Goal: Information Seeking & Learning: Understand process/instructions

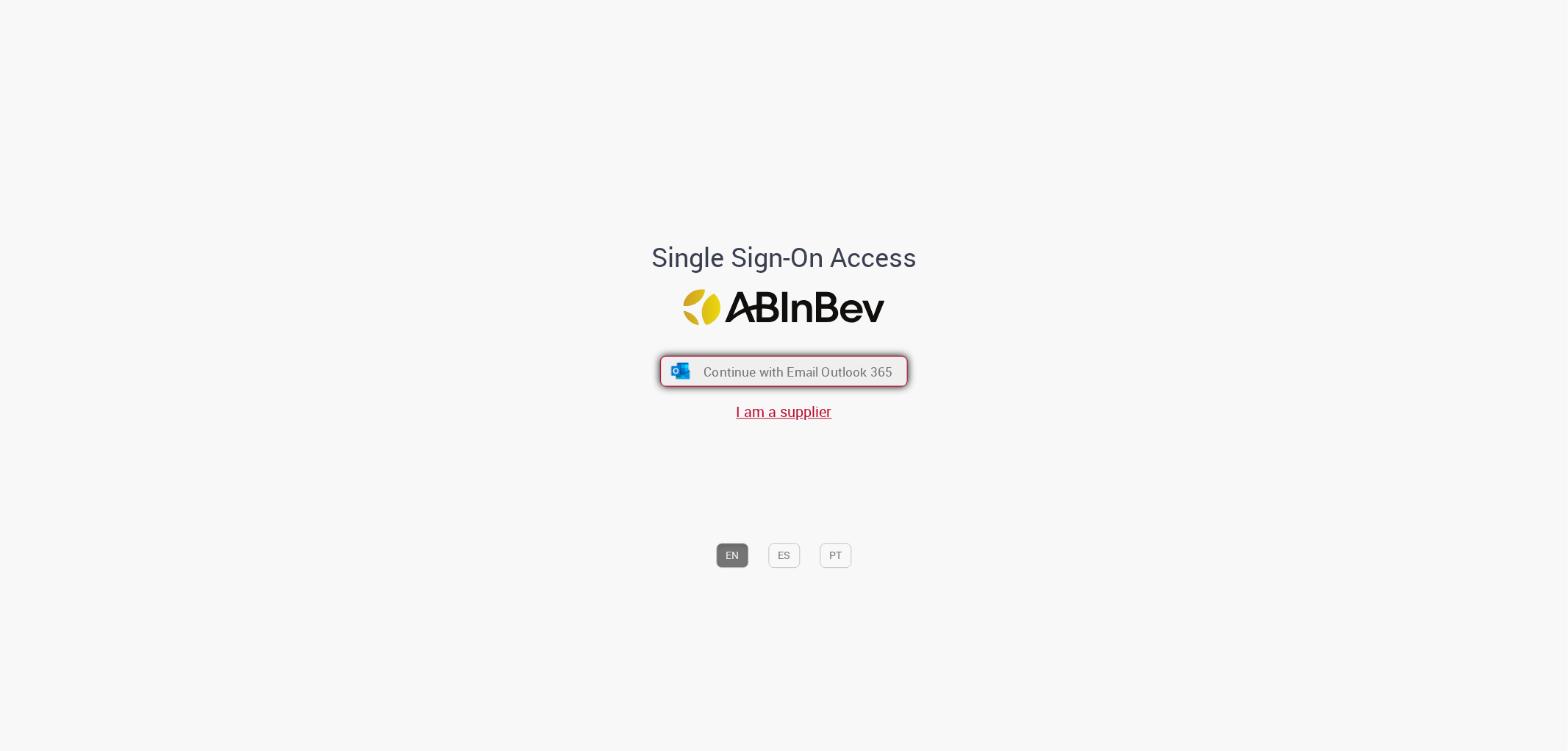
click at [803, 371] on span "Continue with Email Outlook 365" at bounding box center [798, 371] width 189 height 17
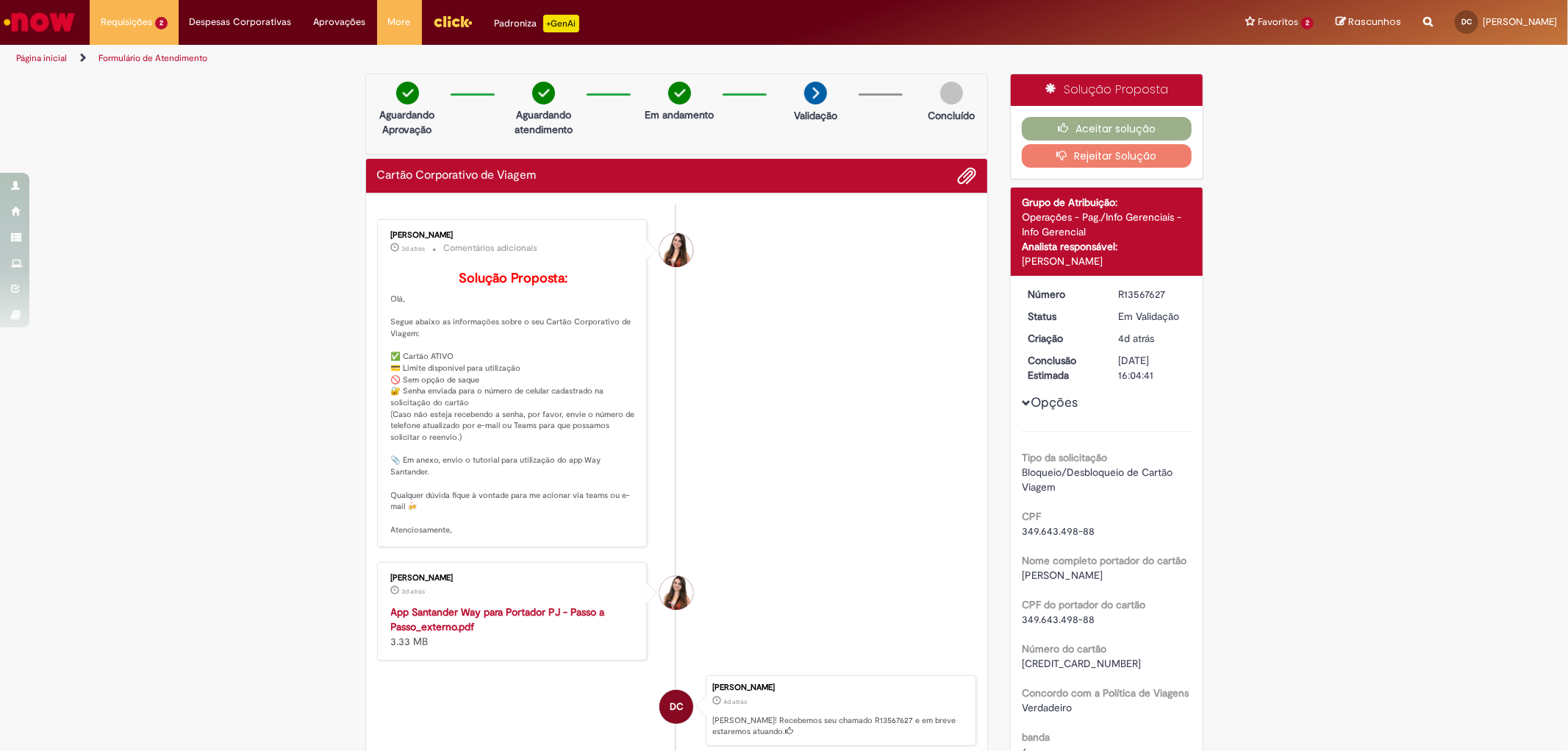
click at [493, 621] on strong "App Santander Way para Portador PJ - Passo a Passo_externo.pdf" at bounding box center [498, 619] width 214 height 28
click at [1152, 123] on button "Aceitar solução" at bounding box center [1107, 129] width 170 height 24
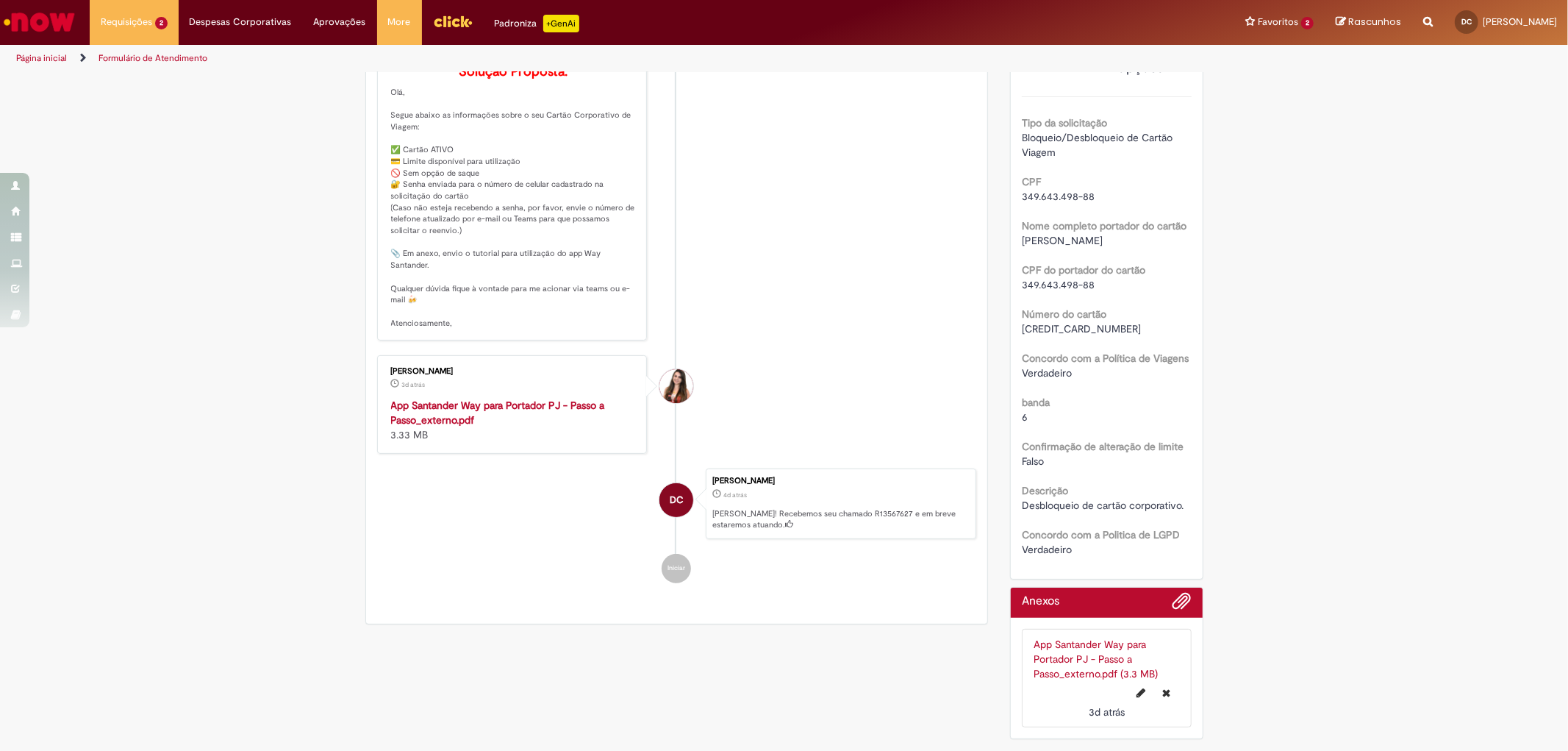
scroll to position [247, 0]
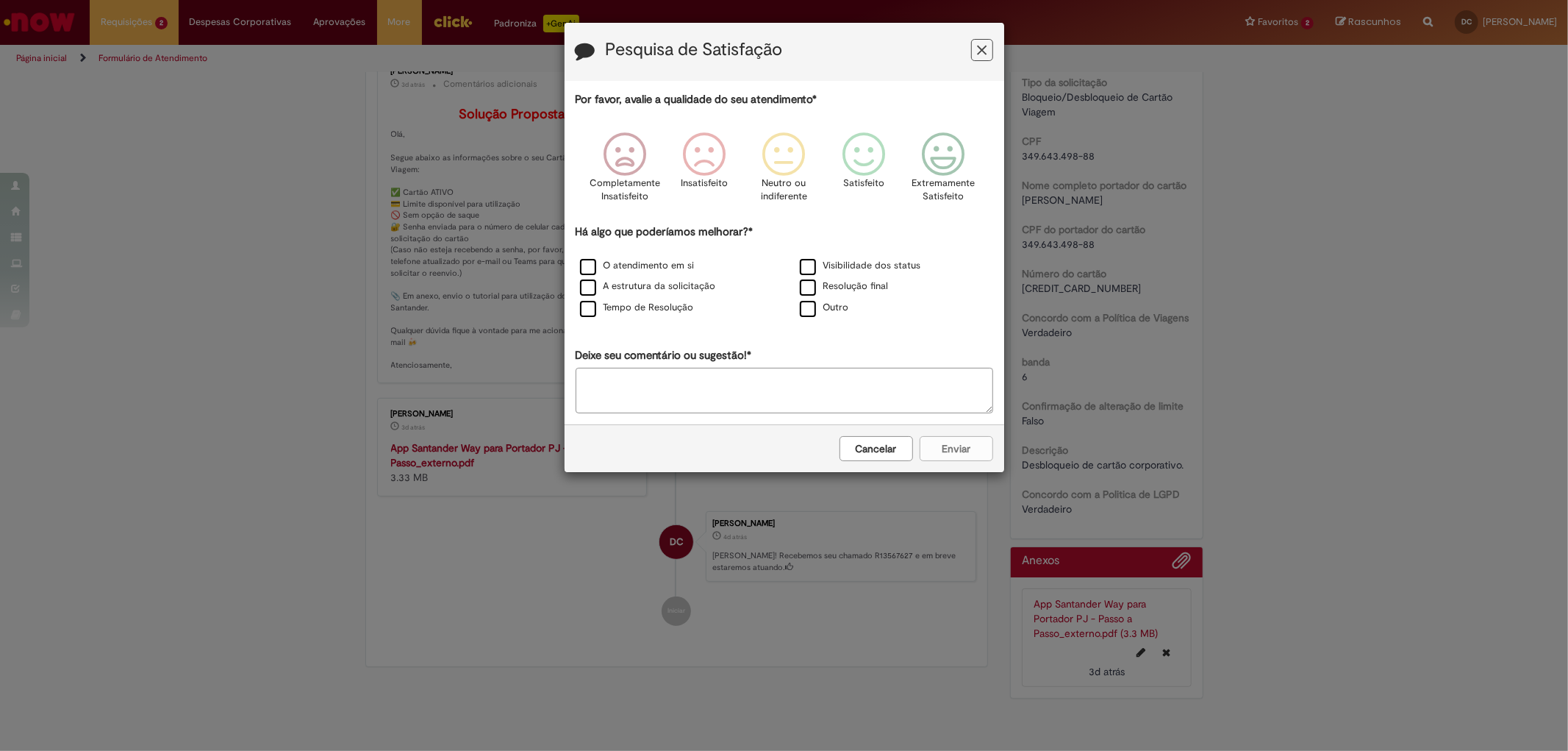
drag, startPoint x: 886, startPoint y: 452, endPoint x: 1214, endPoint y: 300, distance: 361.5
click at [887, 450] on button "Cancelar" at bounding box center [875, 449] width 73 height 25
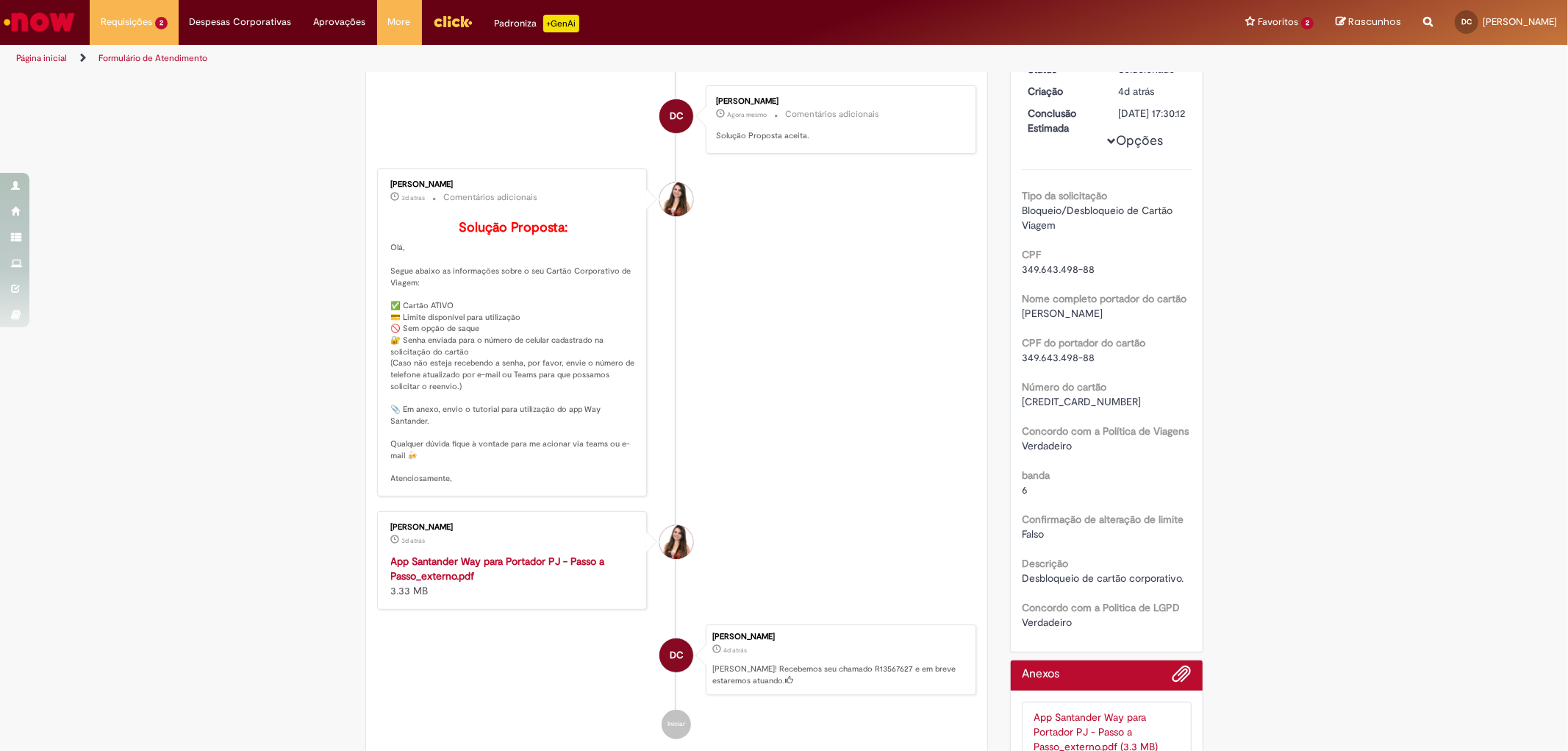
scroll to position [0, 0]
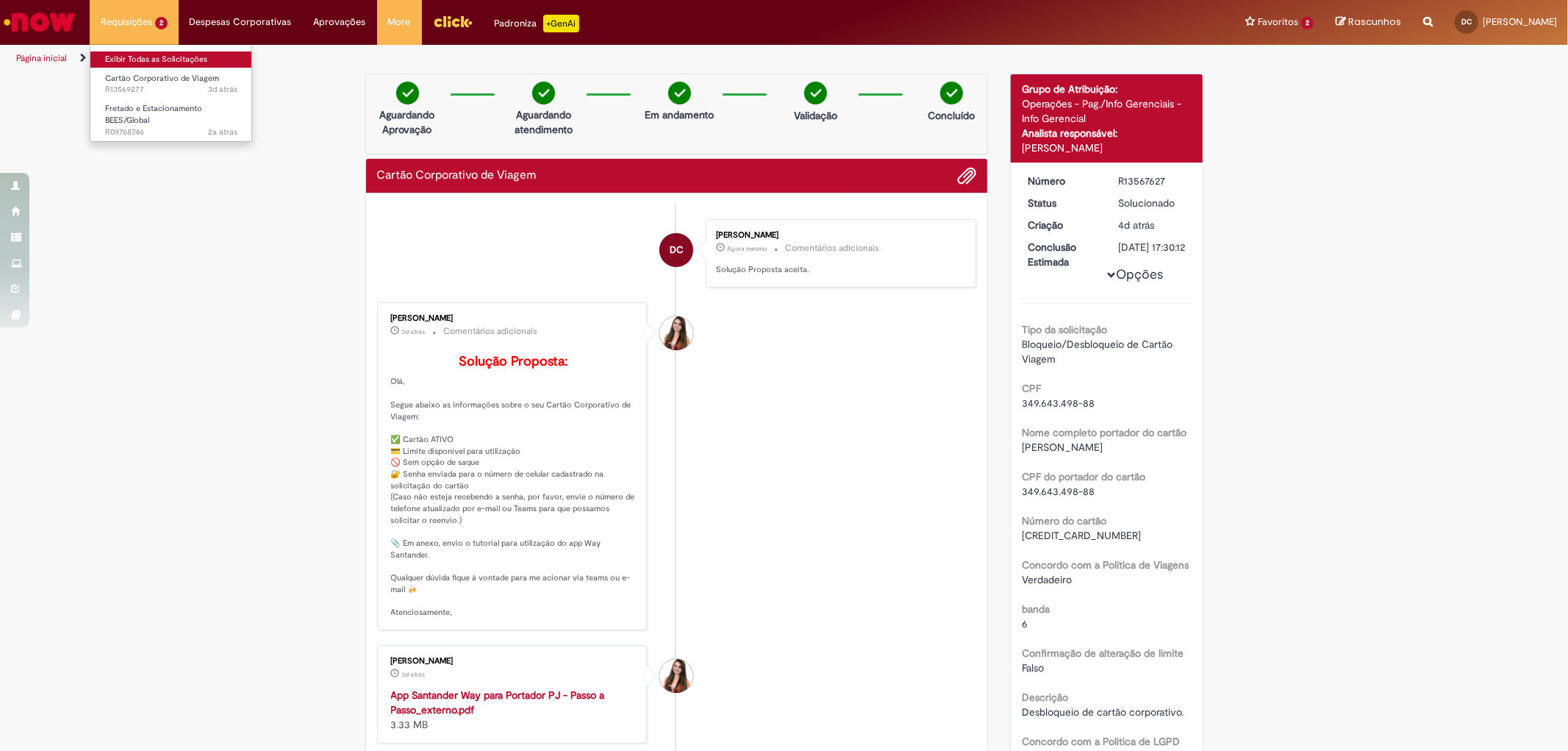
click at [149, 61] on link "Exibir Todas as Solicitações" at bounding box center [171, 60] width 162 height 16
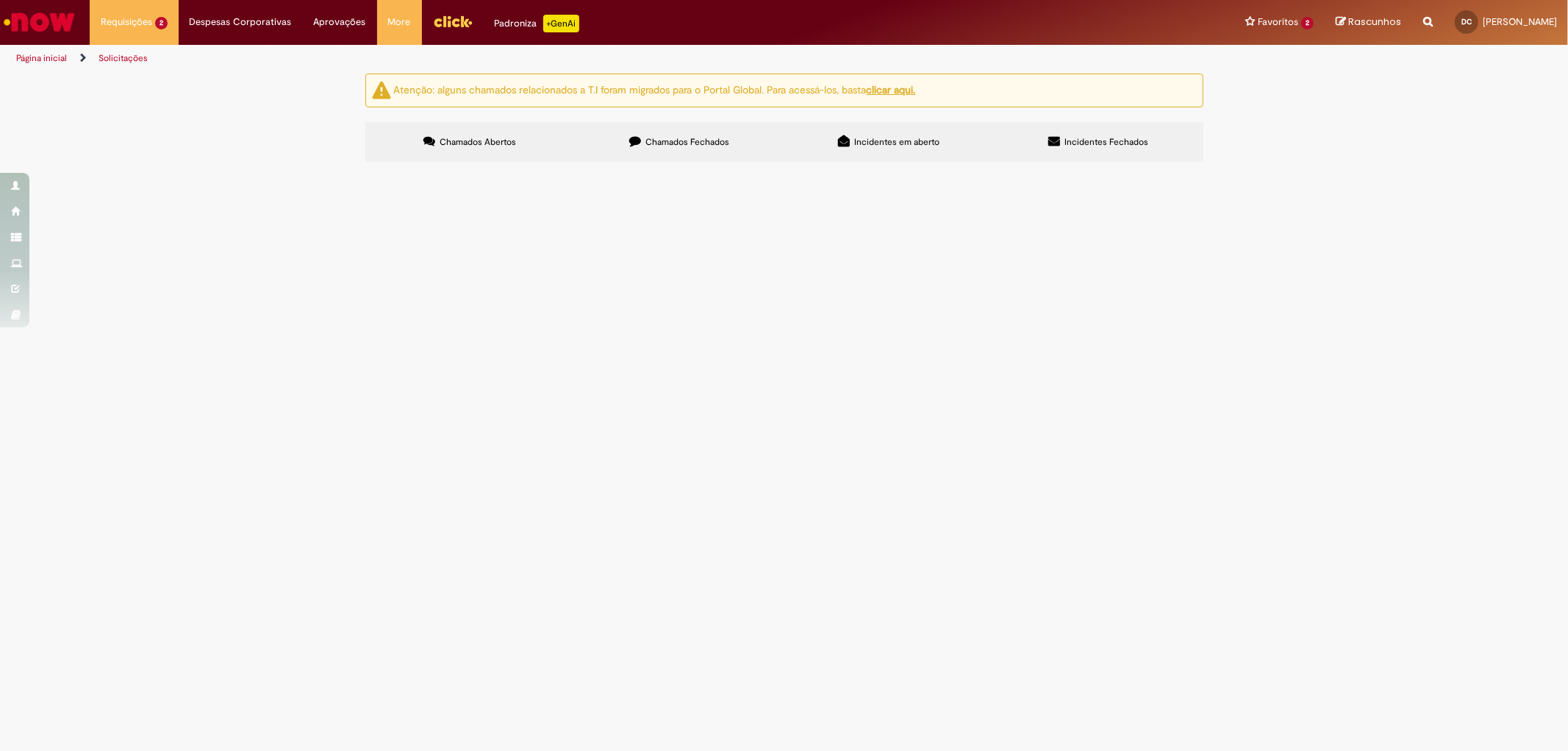
click at [0, 0] on span "Cartão Corporativo de Viagem" at bounding box center [0, 0] width 0 height 0
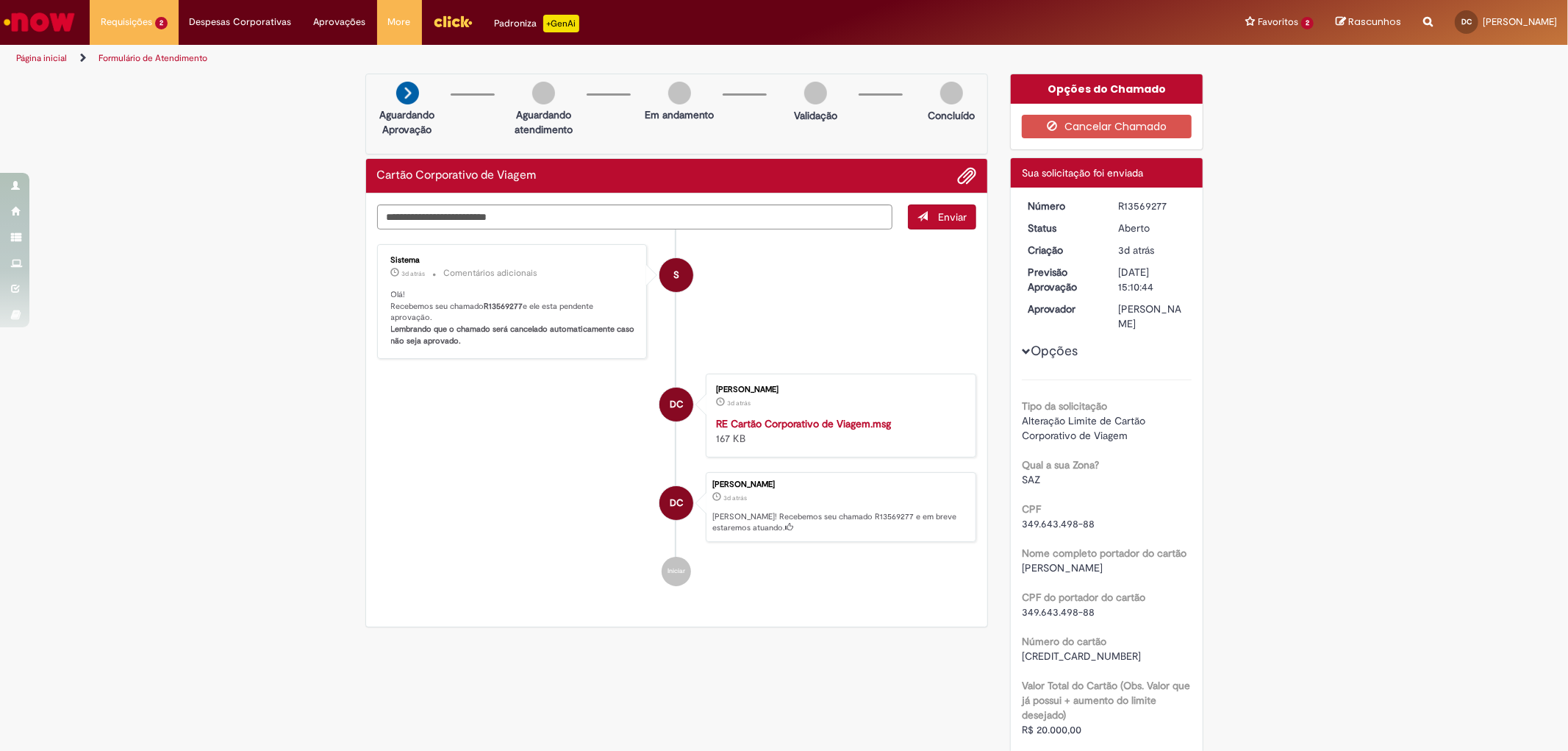
drag, startPoint x: 1149, startPoint y: 323, endPoint x: 1114, endPoint y: 309, distance: 37.7
click at [1118, 309] on div "[PERSON_NAME]" at bounding box center [1152, 316] width 69 height 29
click at [1269, 288] on div "Verificar Código de Barras Aguardando Aprovação Aguardando atendimento Em andam…" at bounding box center [784, 625] width 1568 height 1103
